Goal: Task Accomplishment & Management: Manage account settings

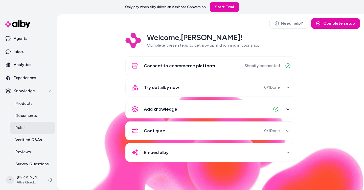
scroll to position [28, 0]
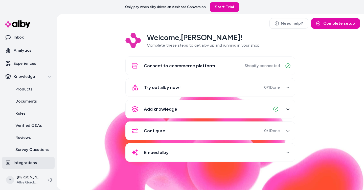
click at [27, 160] on link "Integrations" at bounding box center [28, 163] width 53 height 12
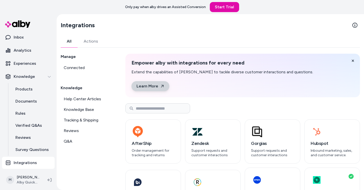
click at [169, 84] on div "Empower alby with integrations for every need Extend the capabilities of alby t…" at bounding box center [221, 76] width 181 height 32
click at [157, 84] on link "Learn More" at bounding box center [150, 86] width 38 height 10
click at [23, 60] on link "Experiences" at bounding box center [28, 64] width 53 height 12
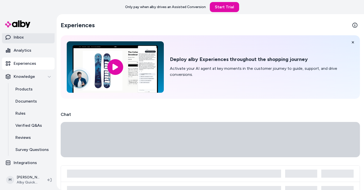
click at [22, 39] on p "Inbox" at bounding box center [19, 37] width 10 height 6
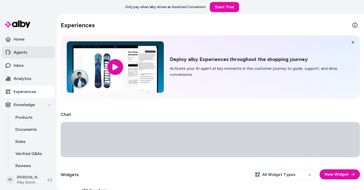
click at [26, 55] on p "Agents" at bounding box center [21, 52] width 14 height 6
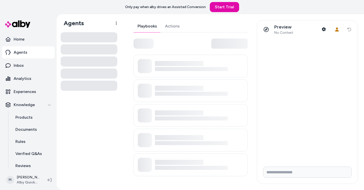
click at [29, 28] on img at bounding box center [17, 23] width 25 height 7
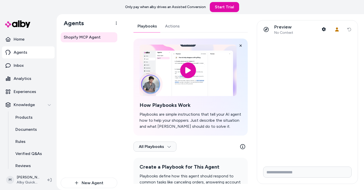
click at [29, 55] on link "Agents" at bounding box center [28, 52] width 53 height 12
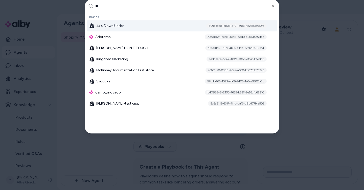
type input "***"
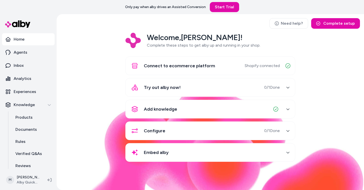
click at [103, 48] on div "Welcome, [PERSON_NAME] ! Complete these steps to get alby up and running in you…" at bounding box center [210, 101] width 299 height 136
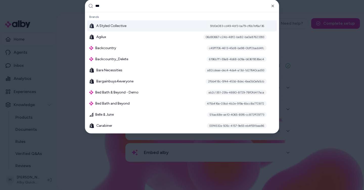
type input "****"
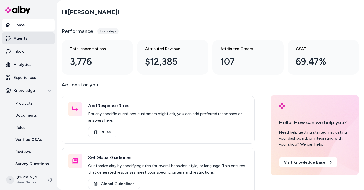
click at [31, 34] on link "Agents" at bounding box center [28, 38] width 53 height 12
click at [25, 38] on p "Agents" at bounding box center [21, 38] width 14 height 6
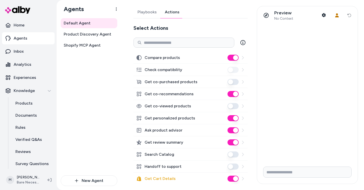
click at [172, 9] on link "Actions" at bounding box center [172, 12] width 23 height 12
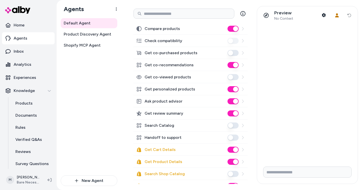
scroll to position [35, 0]
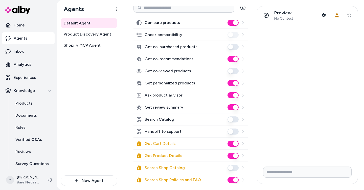
click at [241, 131] on icon at bounding box center [242, 132] width 4 height 4
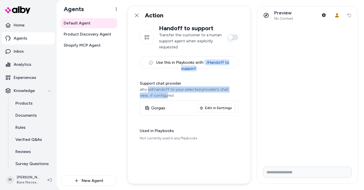
drag, startPoint x: 149, startPoint y: 88, endPoint x: 157, endPoint y: 97, distance: 12.0
click at [157, 97] on p "alby will handoff to your selected provider's chat view, if configured" at bounding box center [189, 93] width 98 height 12
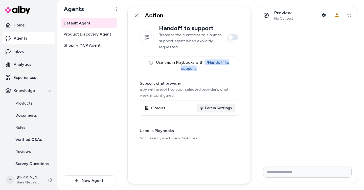
click at [223, 108] on link "Edit in Settings" at bounding box center [215, 108] width 38 height 9
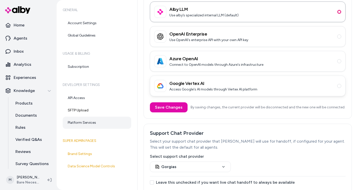
scroll to position [83, 0]
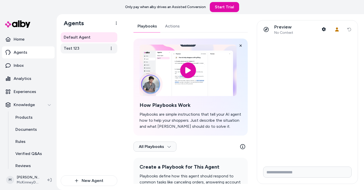
click at [86, 52] on link "Test 123" at bounding box center [89, 48] width 57 height 10
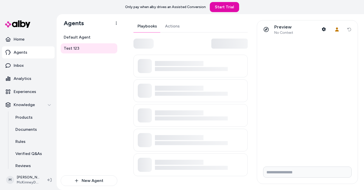
click at [169, 27] on link "Actions" at bounding box center [172, 26] width 23 height 12
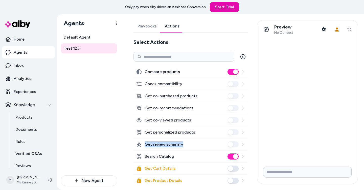
drag, startPoint x: 185, startPoint y: 146, endPoint x: 143, endPoint y: 146, distance: 41.1
click at [143, 146] on div "Get review summary" at bounding box center [190, 145] width 114 height 12
copy label "Get review summary"
drag, startPoint x: 112, startPoint y: 92, endPoint x: 108, endPoint y: 90, distance: 4.6
click at [110, 92] on div "Default Agent Test 123" at bounding box center [89, 103] width 57 height 143
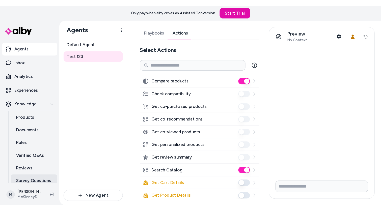
scroll to position [28, 0]
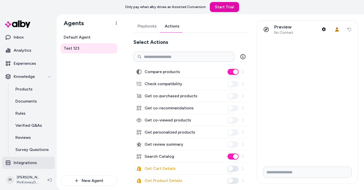
click at [33, 169] on link "Integrations" at bounding box center [28, 163] width 53 height 12
drag, startPoint x: 32, startPoint y: 165, endPoint x: 38, endPoint y: 164, distance: 5.8
click at [32, 165] on p "Integrations" at bounding box center [25, 163] width 23 height 6
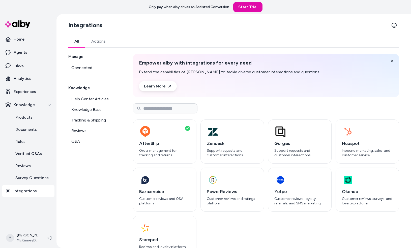
click at [101, 42] on link "Actions" at bounding box center [98, 41] width 27 height 12
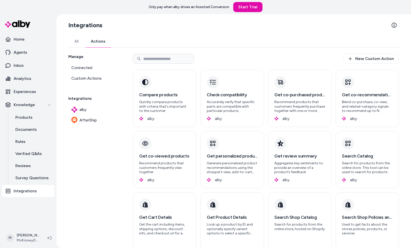
click at [73, 39] on link "All" at bounding box center [76, 41] width 16 height 12
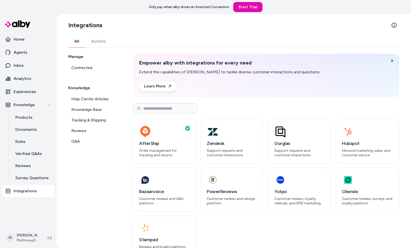
click at [91, 40] on link "Actions" at bounding box center [98, 41] width 27 height 12
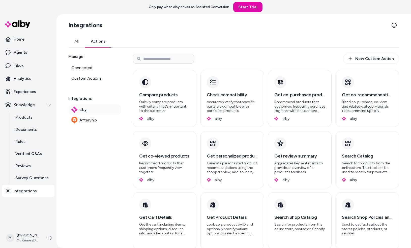
click at [83, 108] on span "alby" at bounding box center [83, 110] width 7 height 6
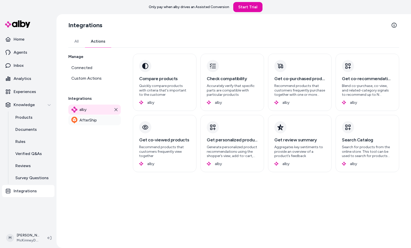
click at [89, 119] on span "AfterShip" at bounding box center [88, 120] width 17 height 6
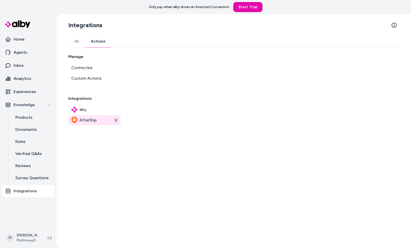
click at [79, 41] on link "All" at bounding box center [76, 41] width 16 height 12
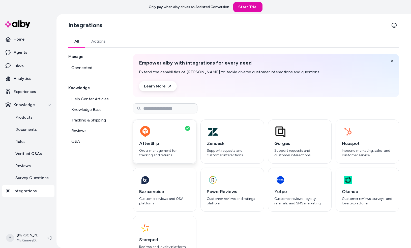
scroll to position [1, 0]
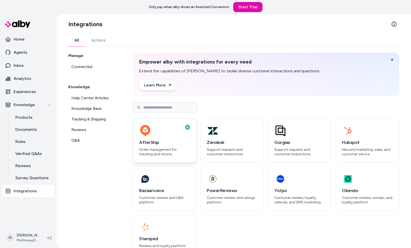
click at [166, 146] on h3 "AfterShip" at bounding box center [164, 142] width 51 height 7
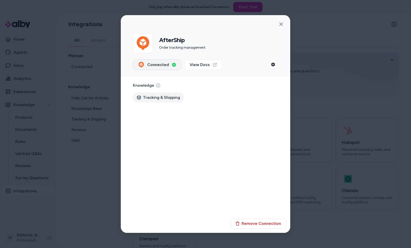
click at [165, 65] on span "Connected" at bounding box center [158, 65] width 22 height 6
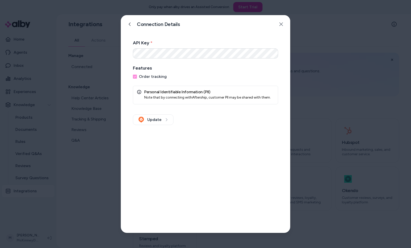
click at [177, 93] on h5 "Personal Identifiable Information (PII)" at bounding box center [205, 92] width 137 height 4
click at [131, 27] on button at bounding box center [130, 24] width 10 height 10
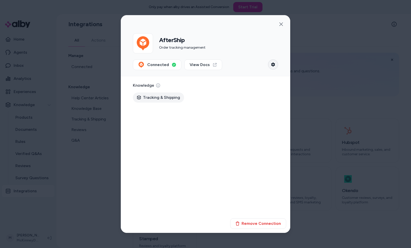
click at [272, 64] on icon "button" at bounding box center [273, 65] width 4 height 4
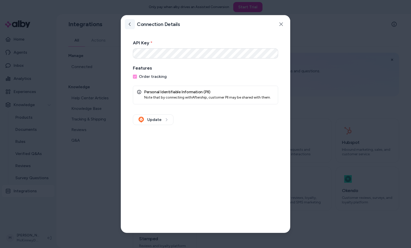
click at [130, 27] on button at bounding box center [130, 24] width 10 height 10
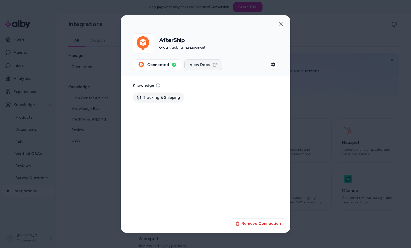
click at [197, 63] on span "View Docs" at bounding box center [200, 65] width 20 height 6
click at [279, 22] on icon "button" at bounding box center [281, 24] width 4 height 4
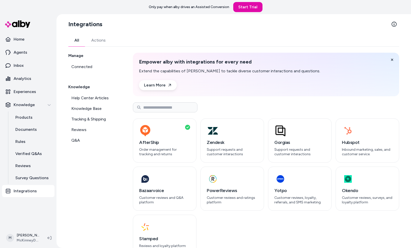
click at [268, 91] on div "Empower alby with integrations for every need Extend the capabilities of alby t…" at bounding box center [266, 75] width 267 height 44
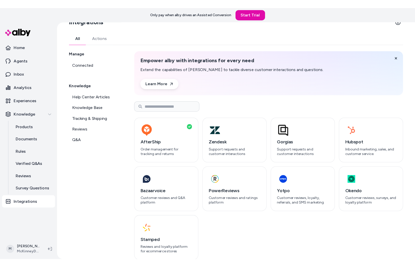
scroll to position [12, 0]
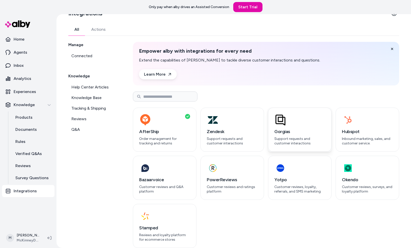
click at [308, 123] on div "button" at bounding box center [300, 120] width 51 height 12
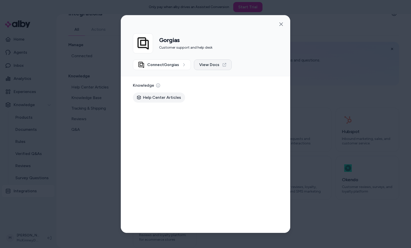
click at [206, 66] on span "View Docs" at bounding box center [209, 65] width 20 height 6
click at [283, 24] on icon "button" at bounding box center [281, 24] width 4 height 4
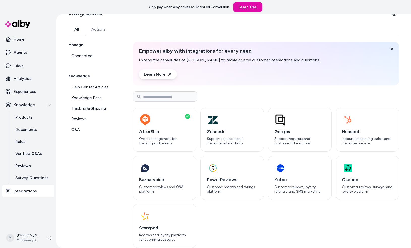
click at [305, 92] on div "AfterShip Order management for tracking and returns Zendesk Support requests an…" at bounding box center [266, 170] width 267 height 157
click at [246, 190] on div "AfterShip Order management for tracking and returns Zendesk Support requests an…" at bounding box center [266, 178] width 267 height 141
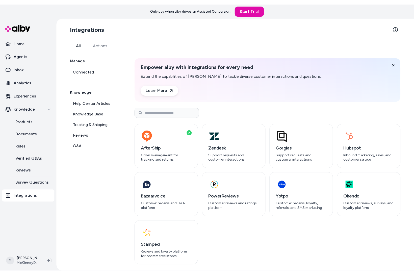
scroll to position [0, 0]
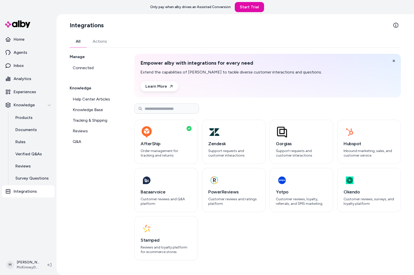
click at [285, 190] on div "AfterShip Order management for tracking and returns Zendesk Support requests an…" at bounding box center [267, 190] width 267 height 141
click at [90, 144] on link "Q&A" at bounding box center [96, 142] width 53 height 10
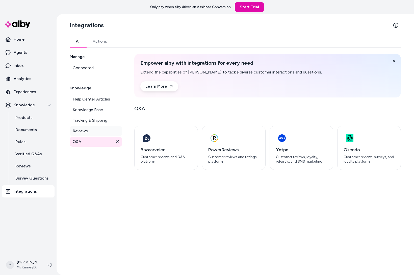
click at [79, 127] on link "Reviews" at bounding box center [96, 131] width 53 height 10
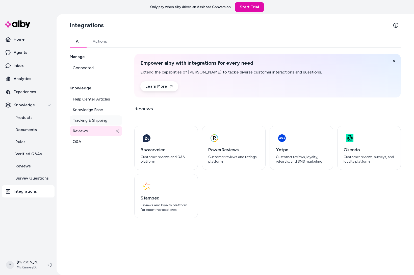
click at [92, 121] on span "Tracking & Shipping" at bounding box center [90, 120] width 35 height 6
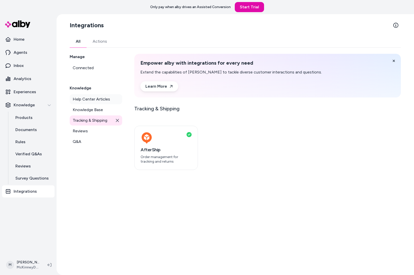
click at [79, 97] on span "Help Center Articles" at bounding box center [91, 99] width 37 height 6
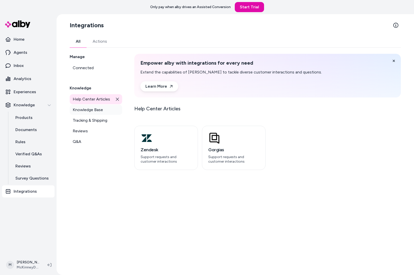
click at [79, 105] on link "Knowledge Base" at bounding box center [96, 110] width 53 height 10
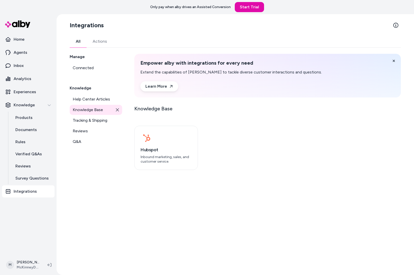
click at [251, 141] on div "Hubspot Inbound marketing, sales, and customer service." at bounding box center [267, 148] width 267 height 44
click at [97, 143] on link "Q&A" at bounding box center [96, 142] width 53 height 10
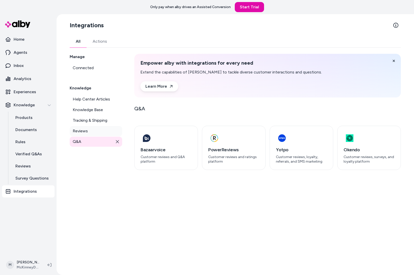
click at [95, 130] on link "Reviews" at bounding box center [96, 131] width 53 height 10
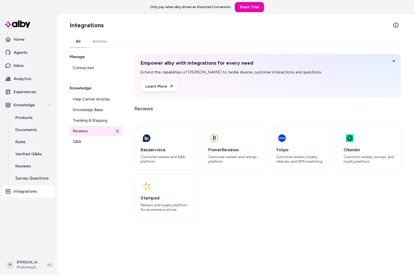
click at [258, 190] on div "Bazaarvoice Customer reviews and Q&A platform PowerReviews Customer reviews and…" at bounding box center [267, 172] width 267 height 92
click at [31, 53] on link "Agents" at bounding box center [28, 52] width 53 height 12
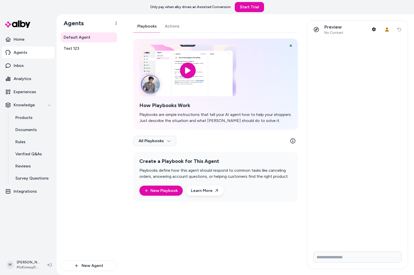
click at [170, 26] on link "Actions" at bounding box center [172, 26] width 23 height 12
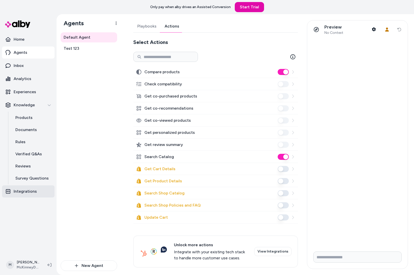
click at [24, 187] on link "Integrations" at bounding box center [28, 191] width 53 height 12
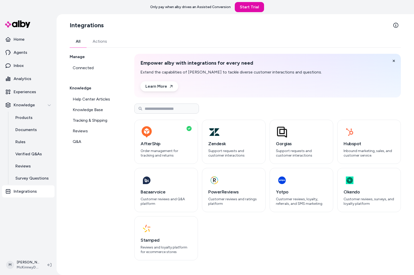
click at [98, 44] on link "Actions" at bounding box center [100, 41] width 27 height 12
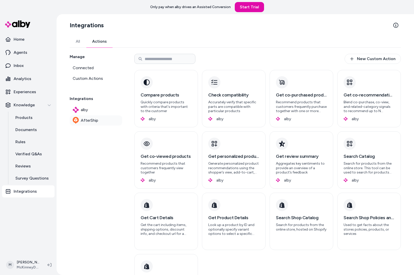
click at [83, 116] on link "AfterShip" at bounding box center [96, 120] width 53 height 10
click at [99, 122] on link "AfterShip" at bounding box center [96, 120] width 53 height 10
click at [93, 135] on div "Manage Connected Custom Actions Integrations alby AfterShip" at bounding box center [96, 182] width 53 height 257
click at [88, 112] on link "alby" at bounding box center [96, 110] width 53 height 10
click at [87, 119] on span "AfterShip" at bounding box center [89, 120] width 17 height 6
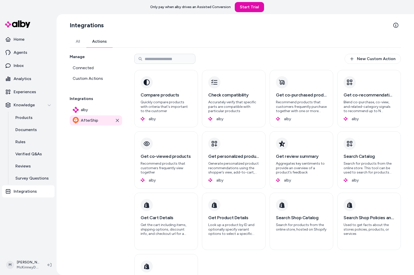
click at [83, 141] on div "Manage Connected Custom Actions Integrations alby AfterShip" at bounding box center [96, 182] width 53 height 257
click at [84, 46] on link "All" at bounding box center [78, 41] width 16 height 12
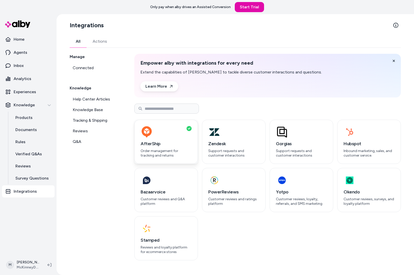
click at [147, 151] on p "Order management for tracking and returns" at bounding box center [166, 153] width 51 height 9
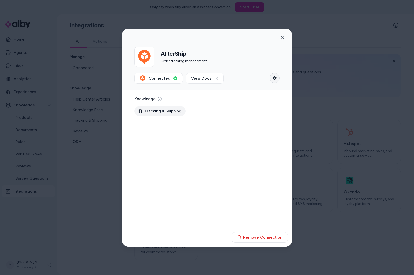
click at [272, 80] on button "See settings" at bounding box center [275, 78] width 10 height 10
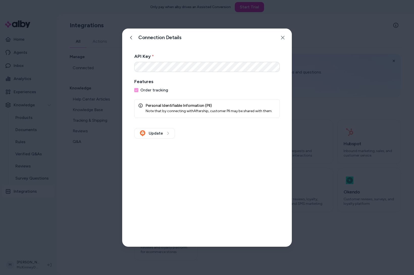
click at [341, 122] on div at bounding box center [207, 137] width 414 height 275
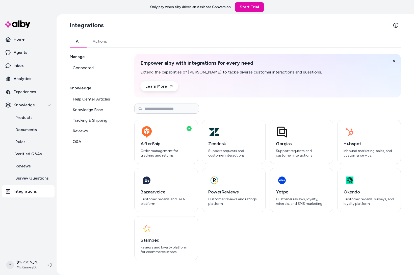
click at [100, 187] on div "Manage Connected Knowledge Help Center Articles Knowledge Base Tracking & Shipp…" at bounding box center [96, 157] width 53 height 206
click at [155, 133] on div "button" at bounding box center [166, 132] width 51 height 12
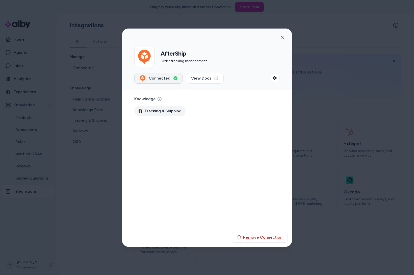
click at [164, 80] on span "Connected" at bounding box center [160, 78] width 22 height 6
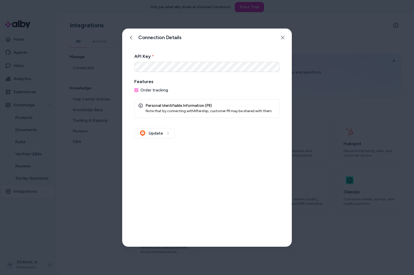
click at [203, 109] on div "Note that by connecting with Aftership , customer PII may be shared with them." at bounding box center [207, 111] width 137 height 5
copy div "Note that by connecting with Aftership , customer PII may be shared with them."
click at [165, 136] on button "Update" at bounding box center [154, 133] width 41 height 11
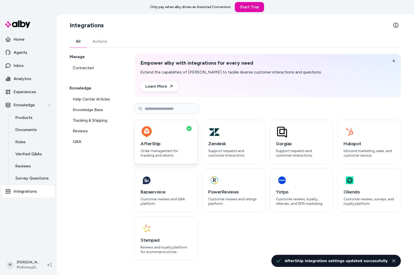
click at [173, 142] on h3 "AfterShip" at bounding box center [166, 143] width 51 height 7
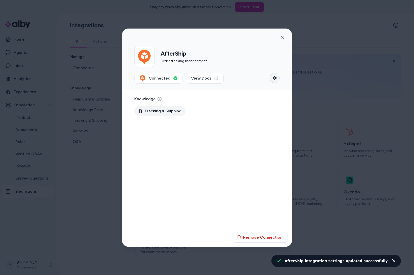
click at [277, 76] on button "See settings" at bounding box center [275, 78] width 10 height 10
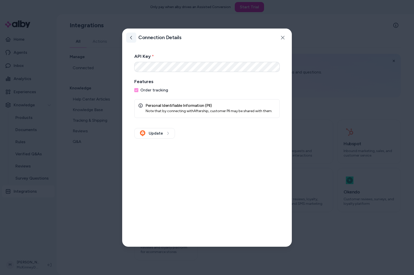
click at [132, 38] on icon at bounding box center [131, 38] width 4 height 4
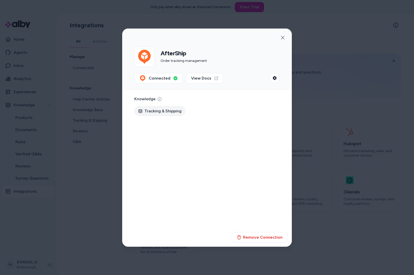
click at [89, 63] on div at bounding box center [207, 137] width 414 height 275
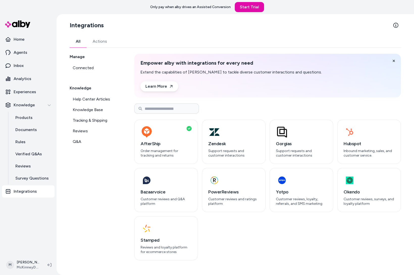
drag, startPoint x: 284, startPoint y: 28, endPoint x: 278, endPoint y: 27, distance: 6.2
click at [284, 28] on section "Integrations" at bounding box center [235, 25] width 331 height 14
click at [177, 134] on div "button" at bounding box center [166, 132] width 51 height 12
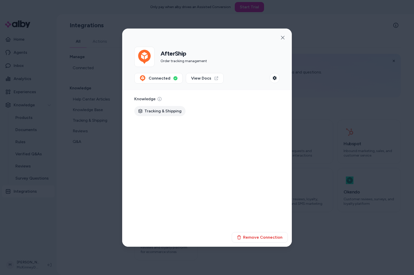
click at [315, 66] on div at bounding box center [207, 137] width 414 height 275
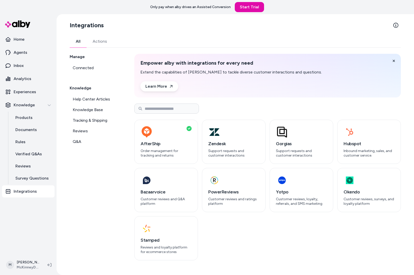
click at [75, 185] on div "Manage Connected Knowledge Help Center Articles Knowledge Base Tracking & Shipp…" at bounding box center [96, 157] width 53 height 206
click at [29, 65] on link "Inbox" at bounding box center [28, 66] width 53 height 12
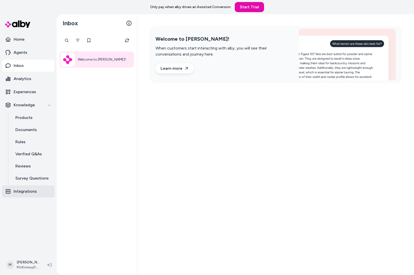
click at [24, 190] on p "Integrations" at bounding box center [25, 191] width 23 height 6
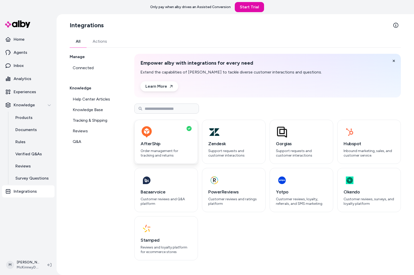
click at [172, 139] on div "AfterShip Order management for tracking and returns" at bounding box center [166, 142] width 64 height 44
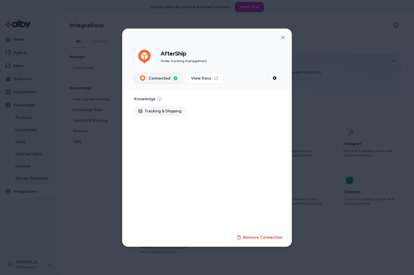
click at [163, 76] on span "Connected" at bounding box center [160, 78] width 22 height 6
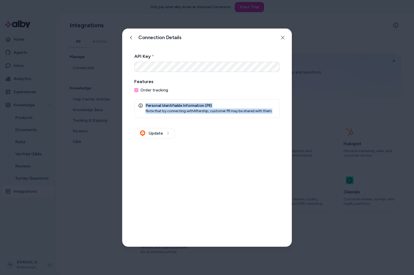
drag, startPoint x: 253, startPoint y: 110, endPoint x: 165, endPoint y: 98, distance: 89.3
click at [165, 98] on form "API Key * Features Order tracking Personal Identifiable Information (PII) Note …" at bounding box center [206, 96] width 145 height 86
click at [175, 97] on form "API Key * Features Order tracking Personal Identifiable Information (PII) Note …" at bounding box center [206, 96] width 145 height 86
click at [100, 145] on div at bounding box center [207, 137] width 414 height 275
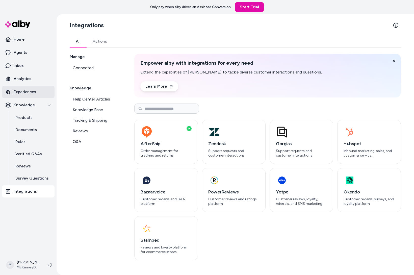
click at [32, 92] on p "Experiences" at bounding box center [25, 92] width 22 height 6
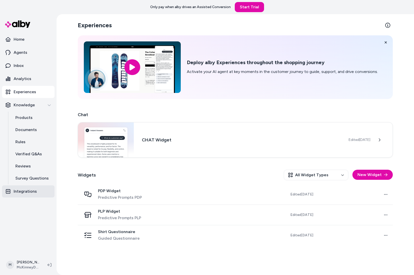
click at [34, 190] on p "Integrations" at bounding box center [25, 191] width 23 height 6
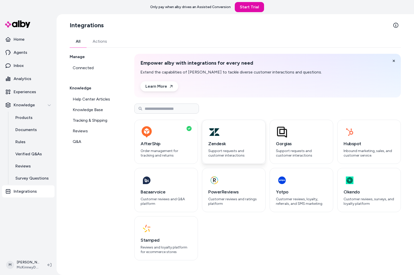
click at [220, 156] on p "Support requests and customer interactions" at bounding box center [233, 153] width 51 height 9
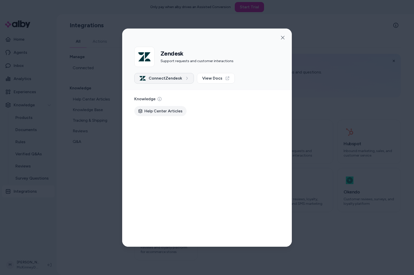
click at [178, 80] on span "Connect Zendesk" at bounding box center [165, 78] width 33 height 6
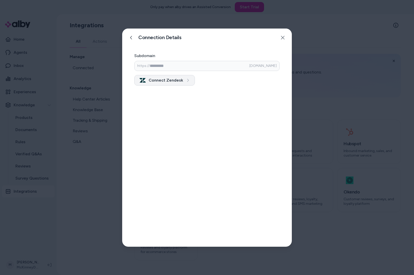
click at [186, 79] on icon "submit" at bounding box center [188, 81] width 4 height 4
click at [177, 93] on div "Subdomain https:// .zendesk.com Connect Zendesk" at bounding box center [207, 147] width 170 height 200
click at [93, 154] on div at bounding box center [207, 137] width 414 height 275
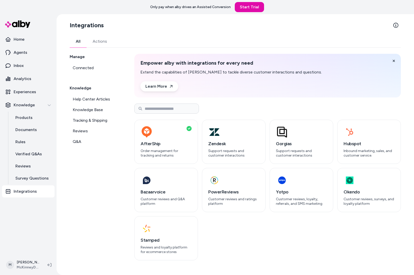
click at [95, 171] on div "Manage Connected Knowledge Help Center Articles Knowledge Base Tracking & Shipp…" at bounding box center [96, 157] width 53 height 206
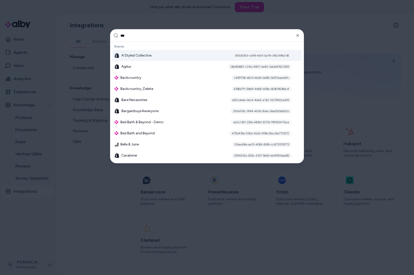
type input "****"
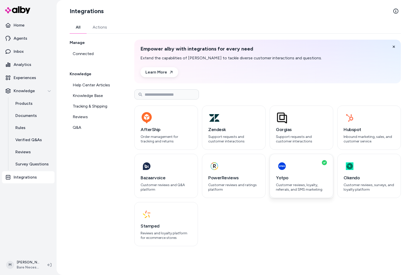
click at [310, 179] on h3 "Yotpo" at bounding box center [301, 177] width 51 height 7
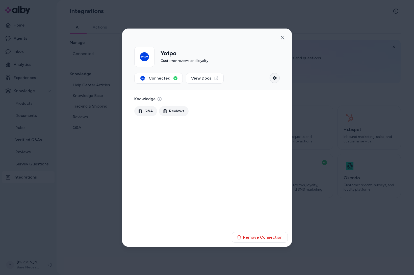
click at [273, 80] on icon "button" at bounding box center [275, 78] width 4 height 4
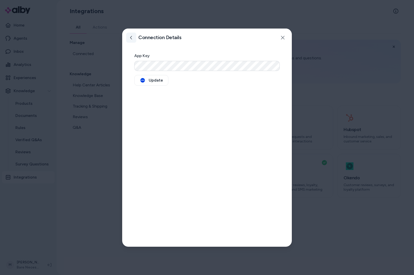
click at [131, 37] on icon at bounding box center [131, 38] width 4 height 4
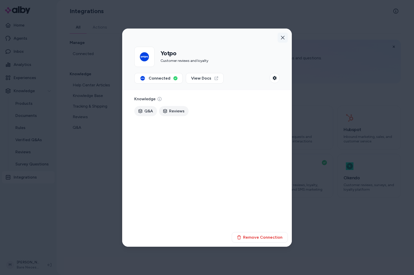
click at [285, 35] on button "button" at bounding box center [283, 38] width 10 height 10
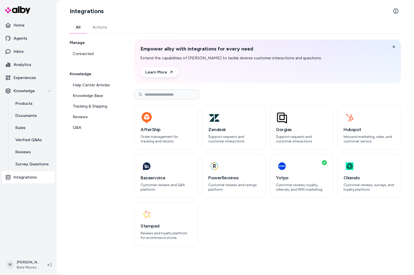
drag, startPoint x: 103, startPoint y: 175, endPoint x: 97, endPoint y: 175, distance: 6.6
click at [103, 175] on div "Manage Connected Knowledge Help Center Articles Knowledge Base Tracking & Shipp…" at bounding box center [96, 143] width 53 height 206
click at [96, 222] on div "Manage Connected Knowledge Help Center Articles Knowledge Base Tracking & Shipp…" at bounding box center [96, 143] width 53 height 206
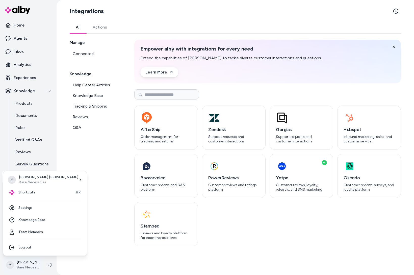
click at [34, 261] on html "Home Agents Inbox Analytics Experiences Knowledge Products Documents Rules Veri…" at bounding box center [207, 137] width 414 height 275
click at [33, 261] on html "Home Agents Inbox Analytics Experiences Knowledge Products Documents Rules Veri…" at bounding box center [207, 137] width 414 height 275
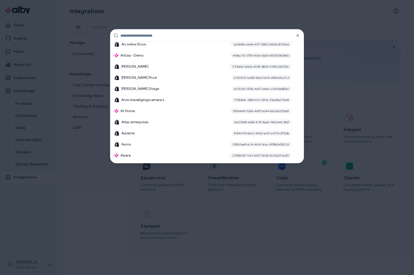
scroll to position [523, 0]
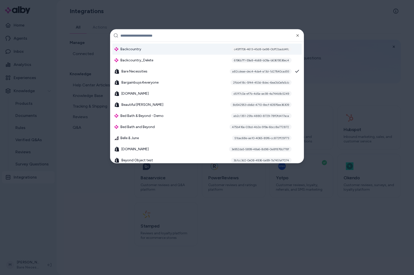
click at [160, 51] on div "Backcountry c45ff706-4613-45d8-be98-0bff2badd4fc" at bounding box center [206, 49] width 189 height 11
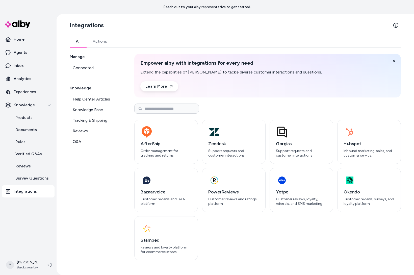
click at [116, 192] on div "Manage Connected Knowledge Help Center Articles Knowledge Base Tracking & Shipp…" at bounding box center [96, 157] width 53 height 206
